Goal: Transaction & Acquisition: Book appointment/travel/reservation

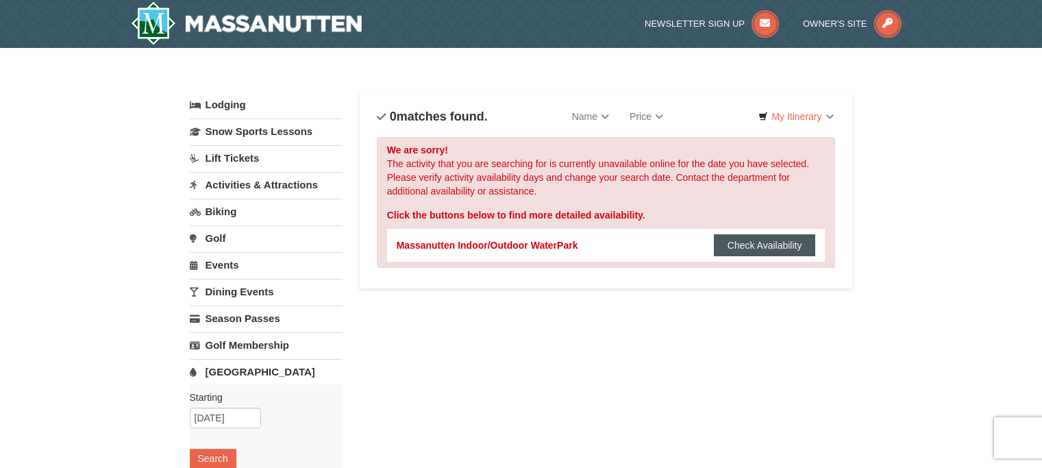
click at [769, 244] on button "Check Availability" at bounding box center [765, 245] width 102 height 22
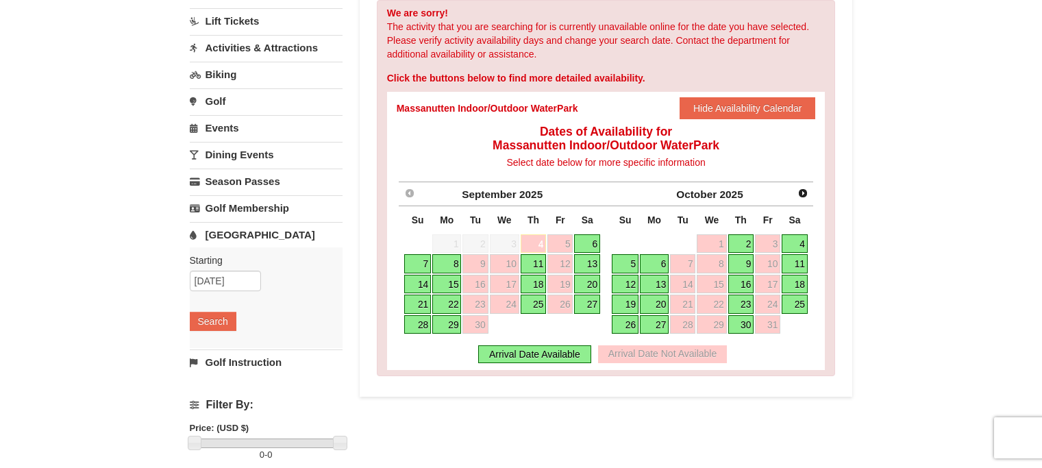
click at [588, 258] on link "13" at bounding box center [587, 263] width 26 height 19
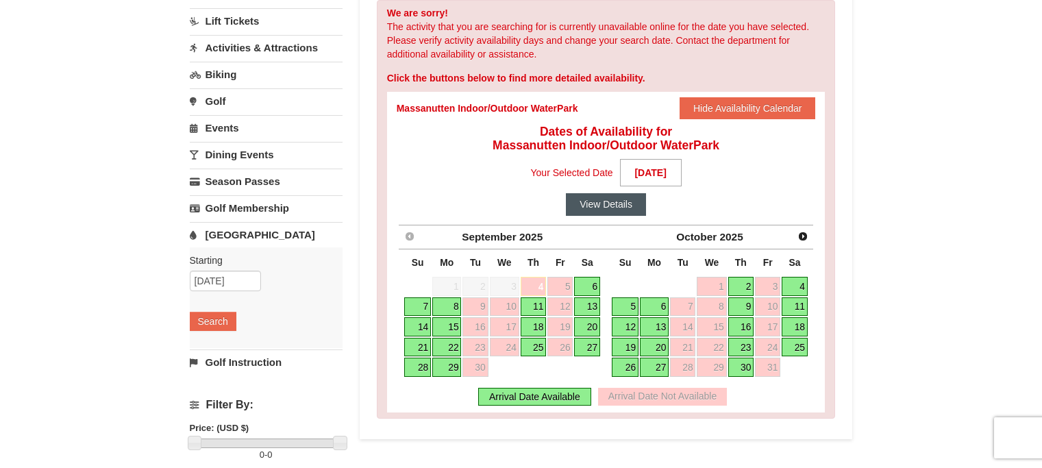
click at [608, 197] on button "View Details" at bounding box center [606, 204] width 80 height 22
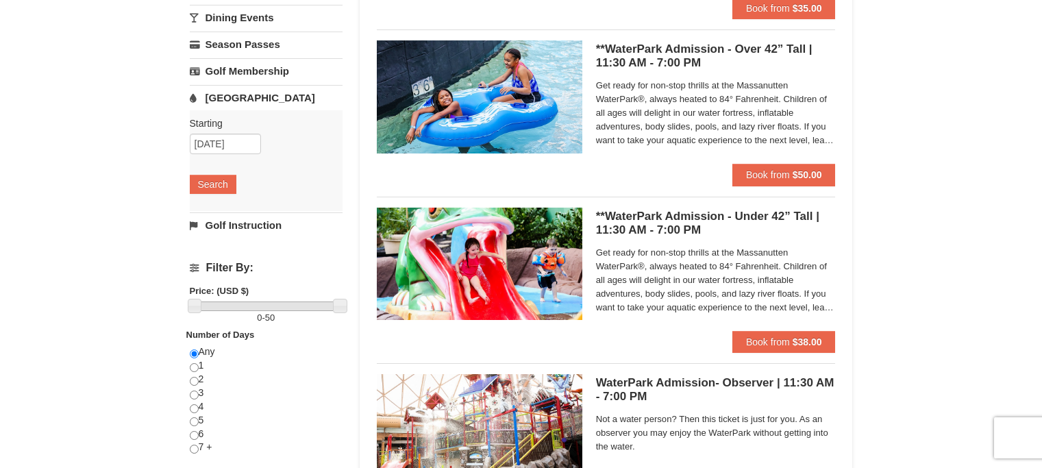
scroll to position [206, 0]
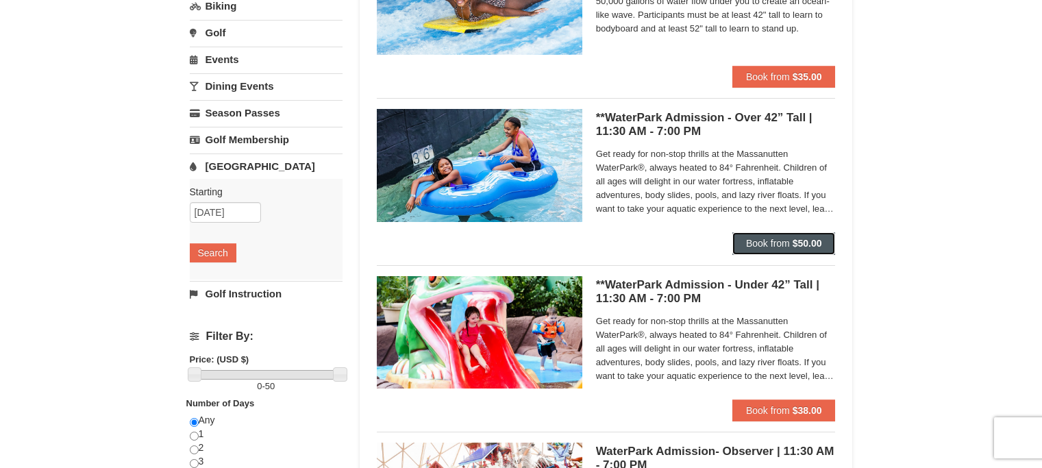
click at [778, 241] on span "Book from" at bounding box center [768, 243] width 44 height 11
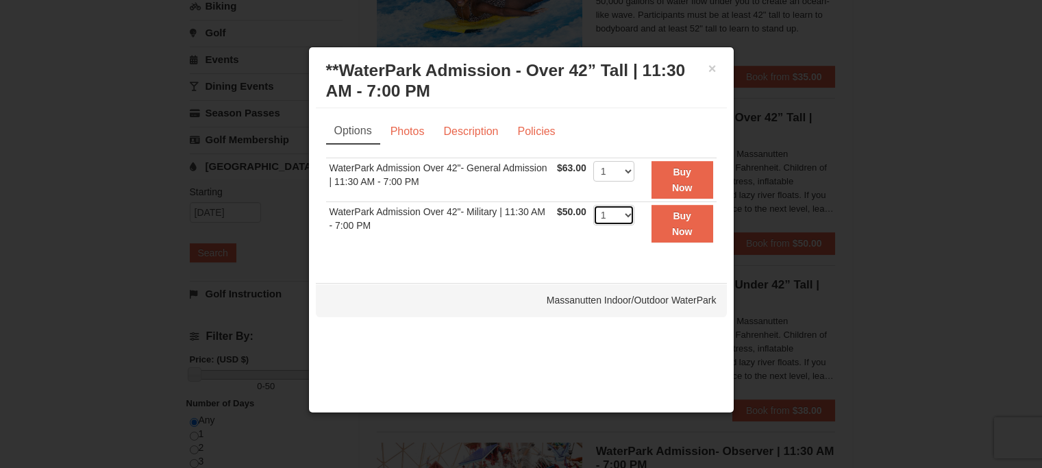
select select "2"
click at [501, 247] on div "Sorry, no matches found. Please remove some filters, or change your dates to fi…" at bounding box center [521, 208] width 390 height 101
click at [679, 232] on strong "Buy Now" at bounding box center [682, 223] width 21 height 26
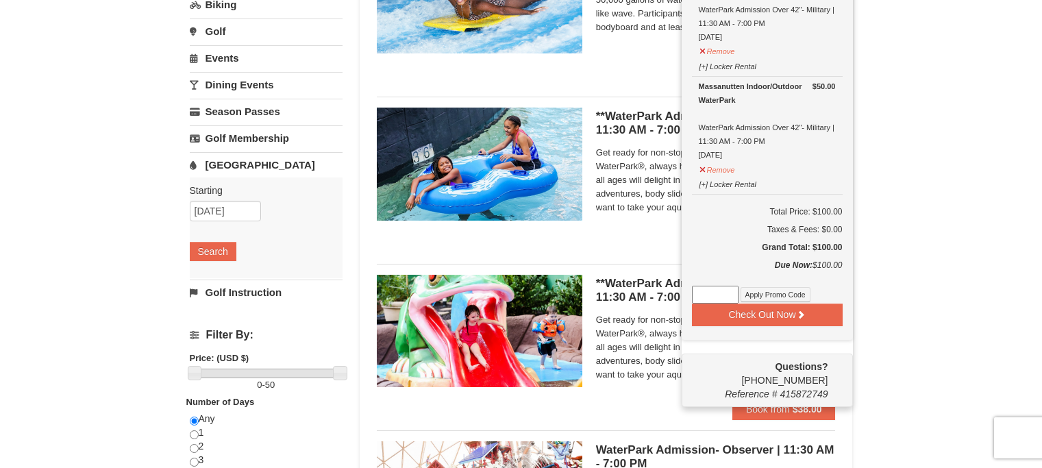
scroll to position [274, 0]
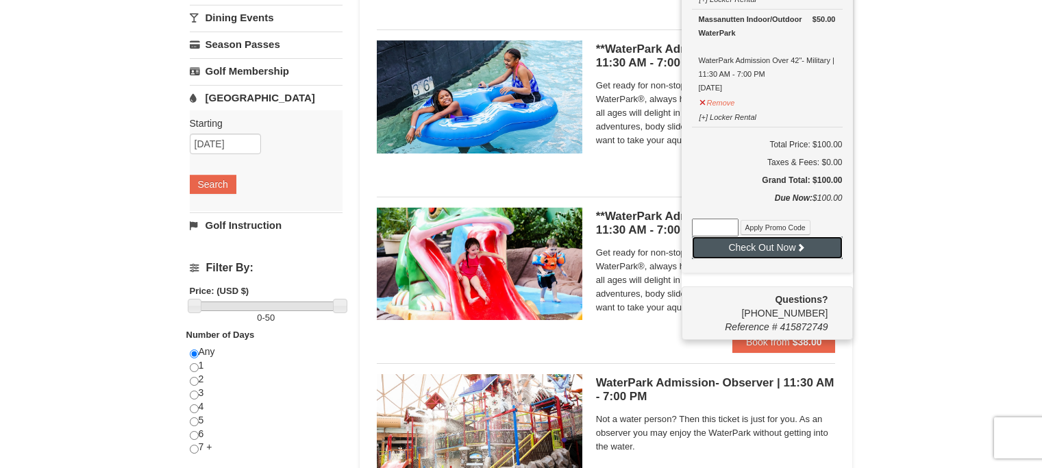
click at [789, 245] on button "Check Out Now" at bounding box center [767, 247] width 151 height 22
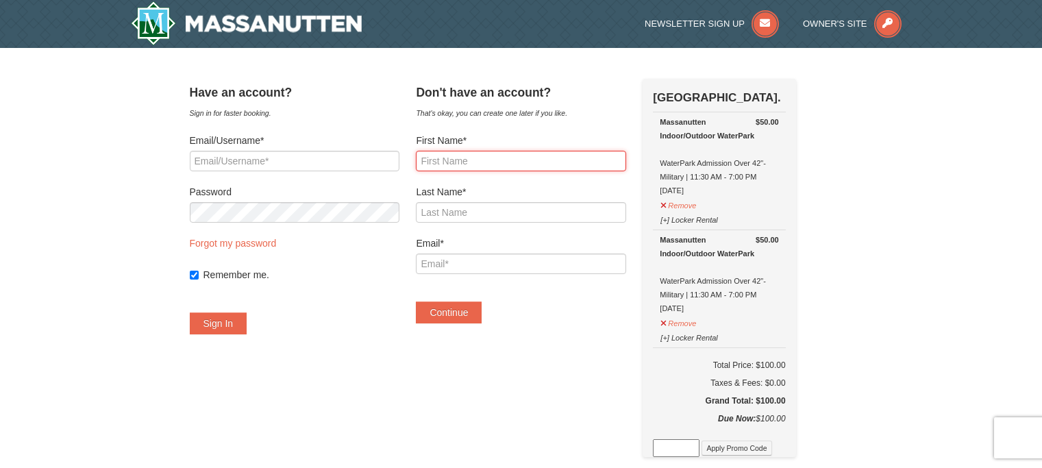
click at [482, 164] on input "First Name*" at bounding box center [521, 161] width 210 height 21
type input "Richard"
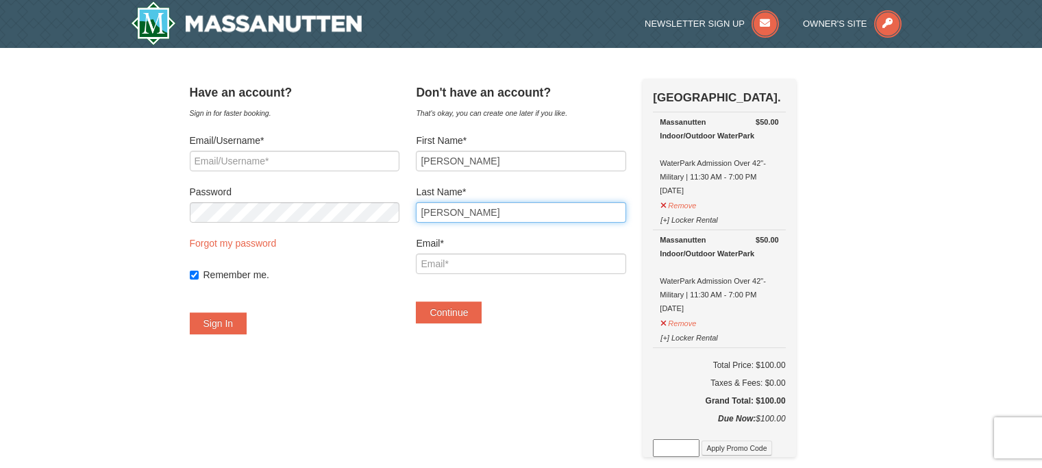
type input "Dorta"
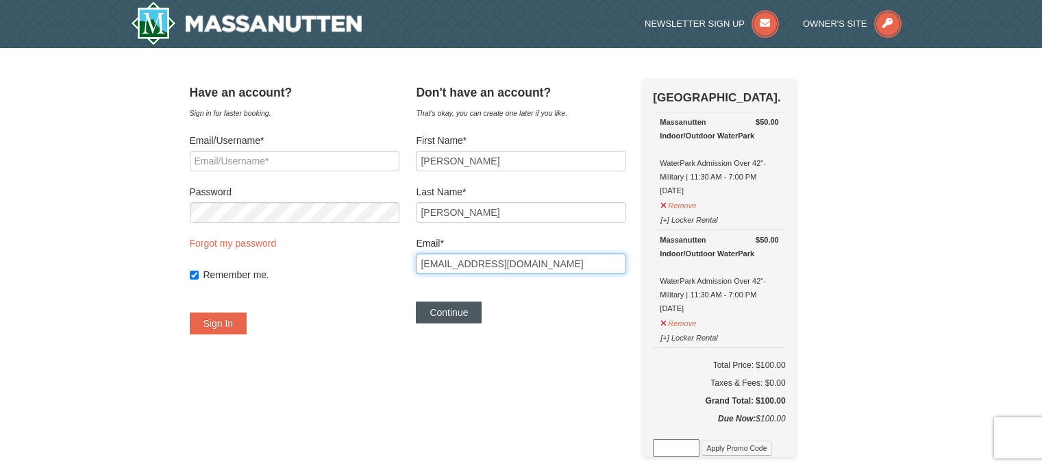
type input "dortarichard@YAHOO.COM"
click at [472, 312] on button "Continue" at bounding box center [449, 312] width 66 height 22
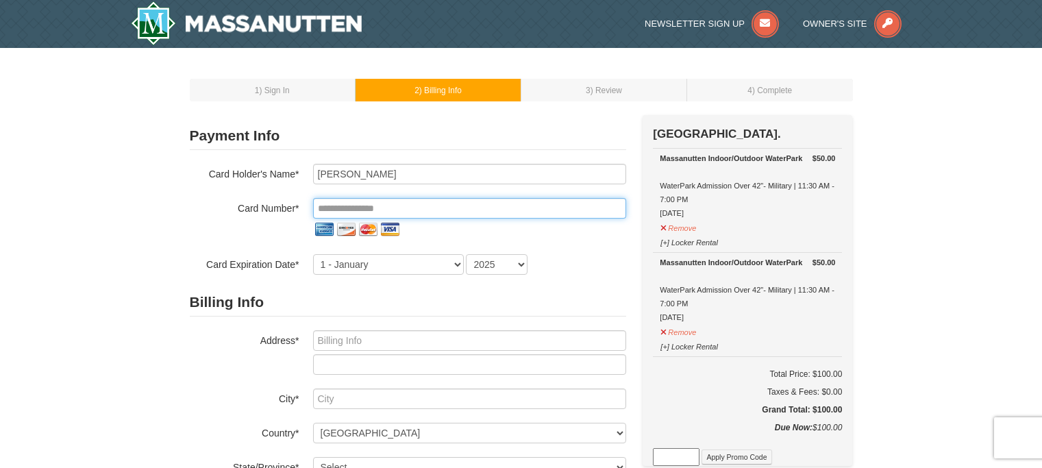
click at [382, 206] on input "tel" at bounding box center [469, 208] width 313 height 21
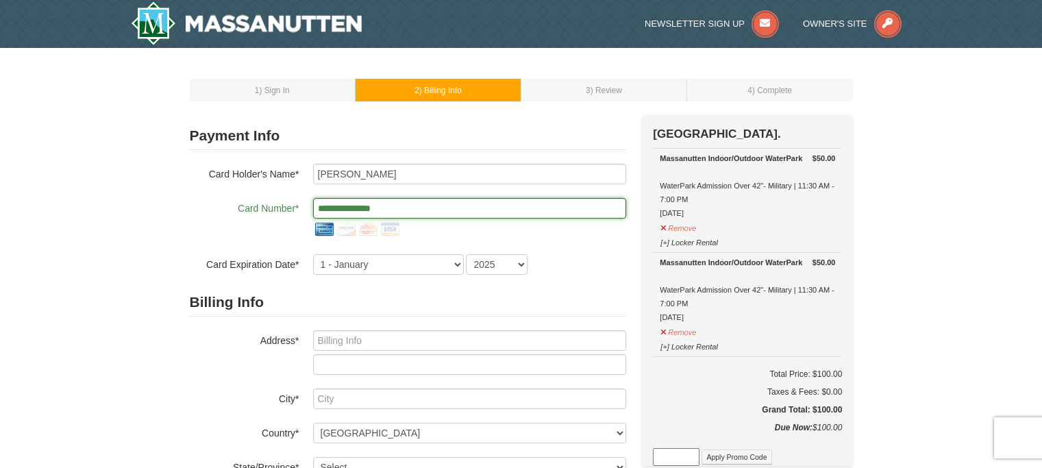
type input "**********"
select select "2030"
click at [319, 301] on h2 "Billing Info" at bounding box center [408, 302] width 436 height 28
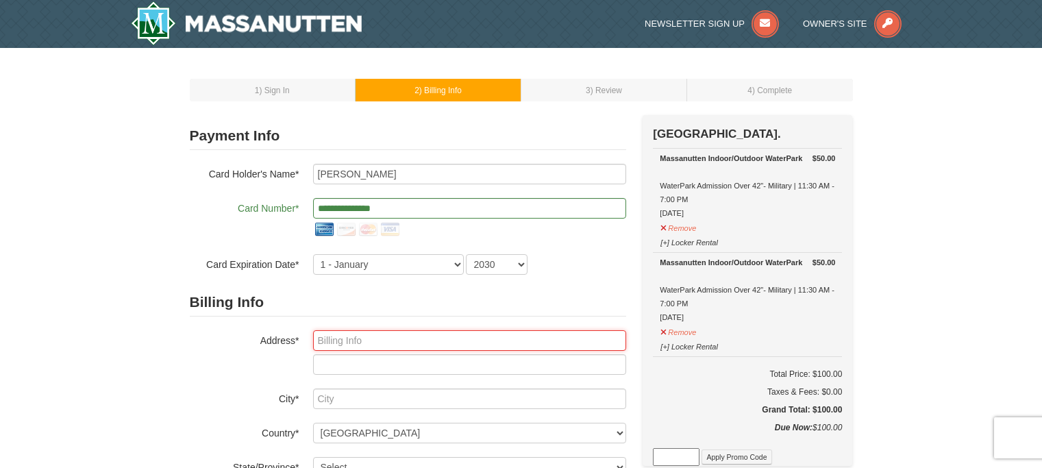
click at [360, 340] on input "text" at bounding box center [469, 340] width 313 height 21
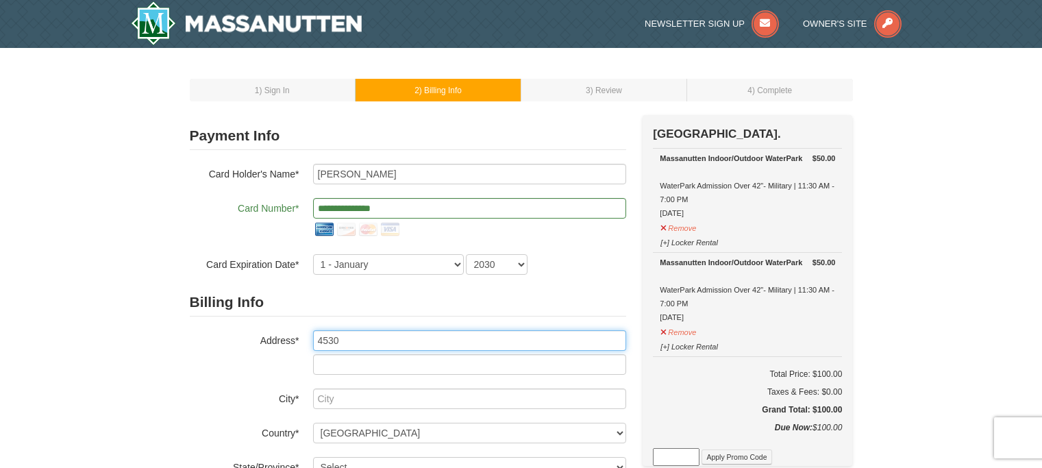
type input "4530"
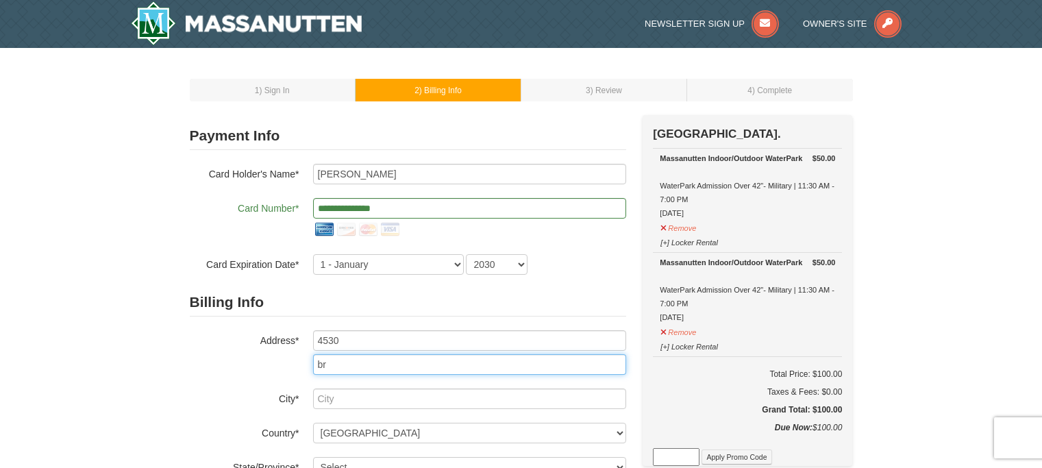
type input "b"
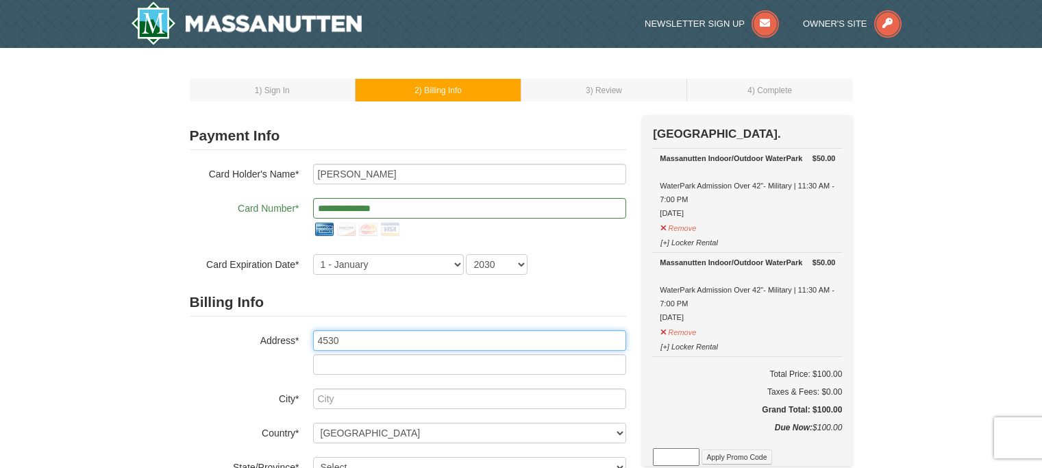
click at [377, 338] on input "4530" at bounding box center [469, 340] width 313 height 21
type input "4530 BRANCHESTER PARKWAY"
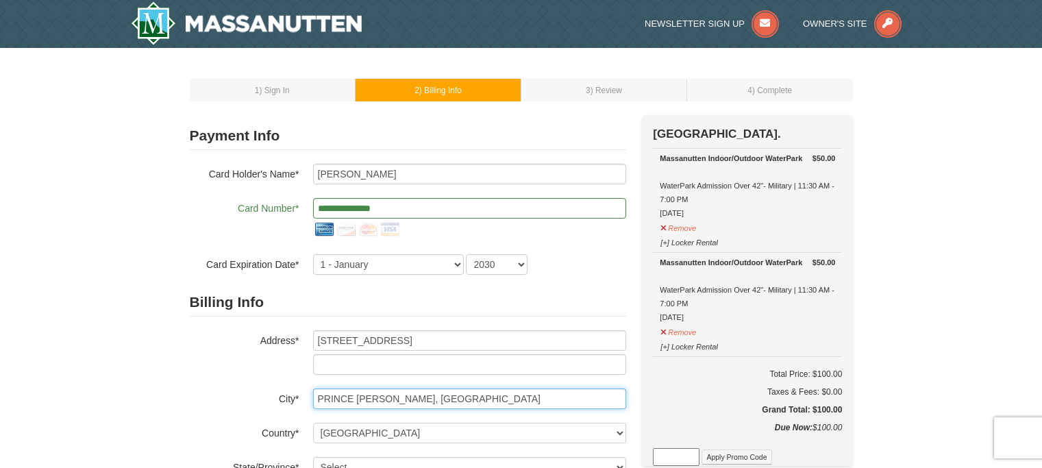
type input "PRINCE GEORGE, VA"
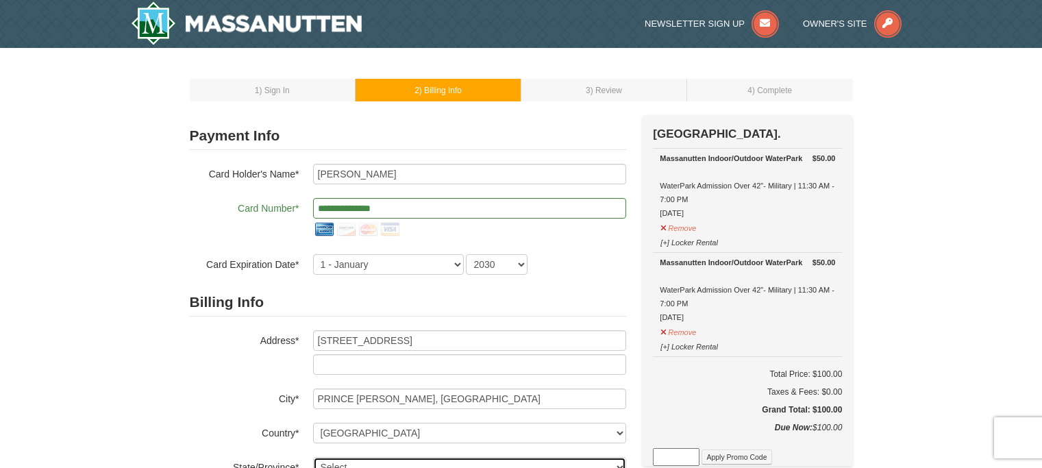
scroll to position [9, 0]
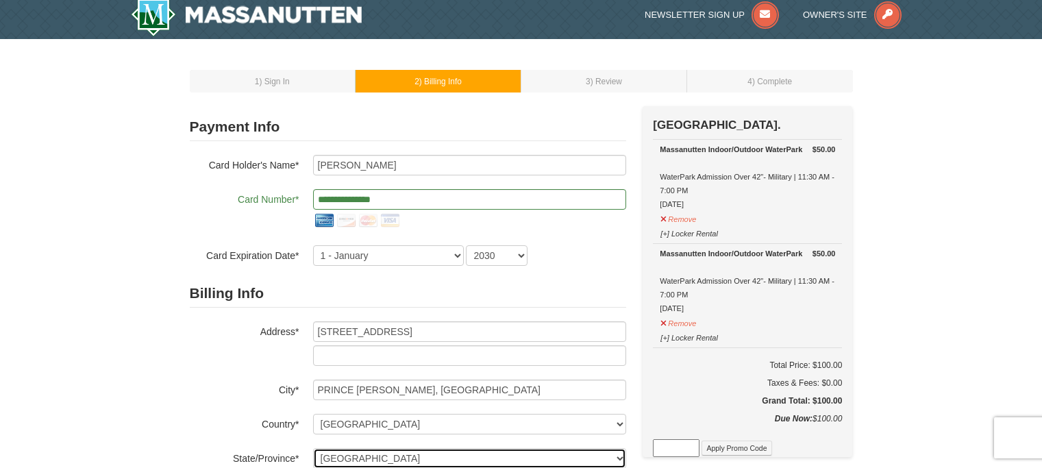
select select "VA"
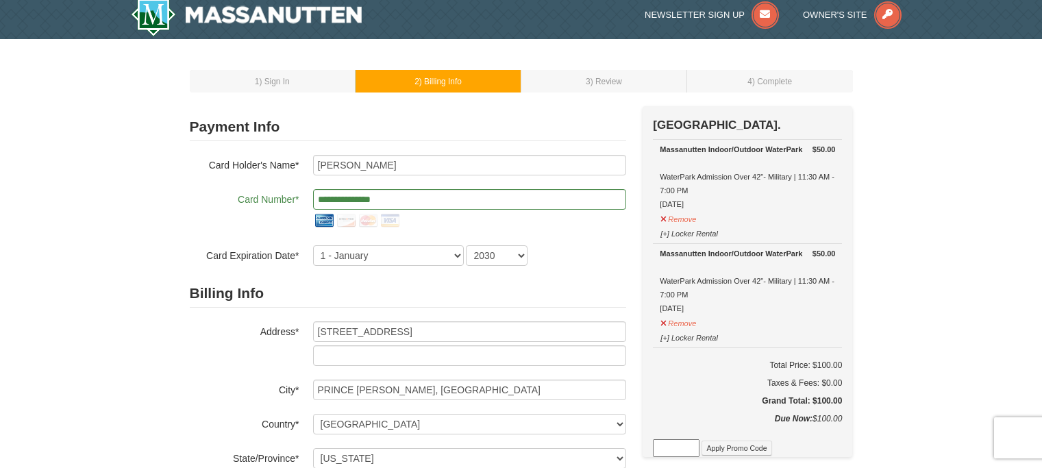
scroll to position [268, 0]
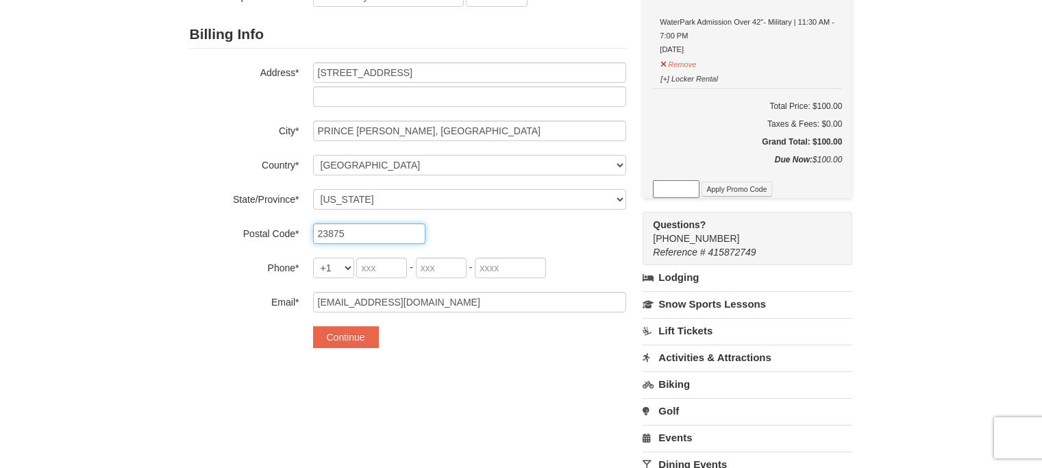
type input "23875"
type input "804"
type input "931"
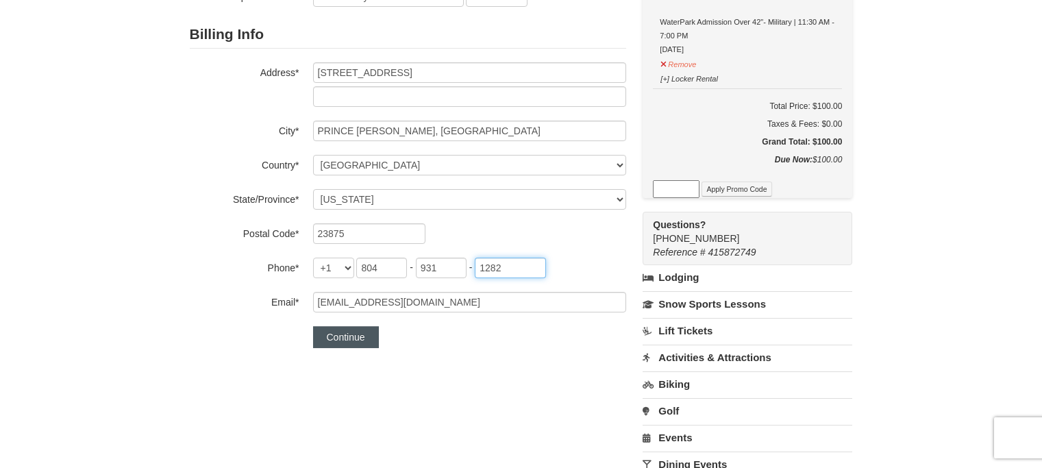
type input "1282"
click at [371, 336] on button "Continue" at bounding box center [346, 337] width 66 height 22
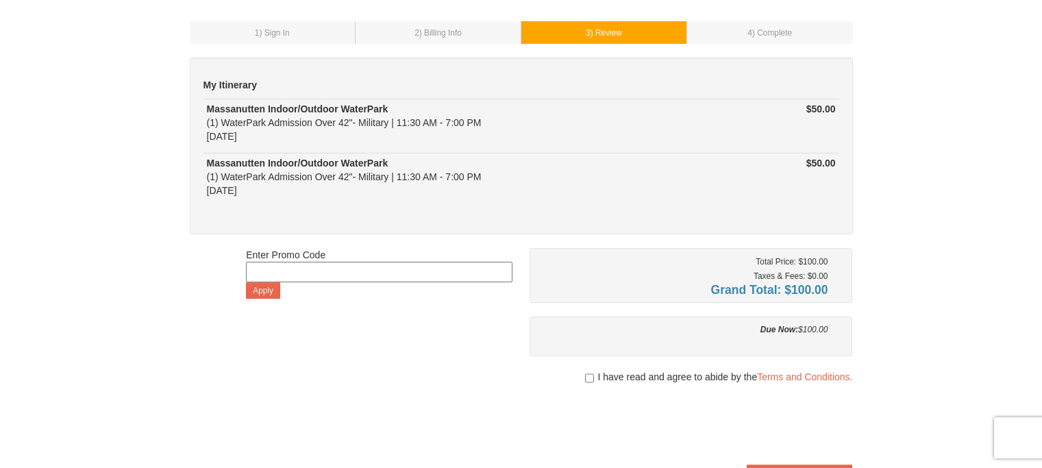
scroll to position [206, 0]
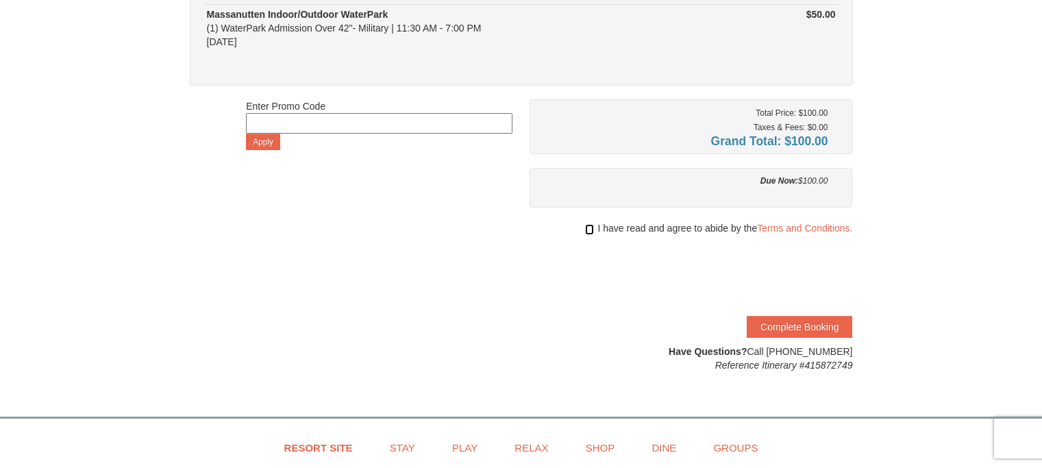
click at [586, 232] on input "checkbox" at bounding box center [589, 229] width 9 height 11
checkbox input "true"
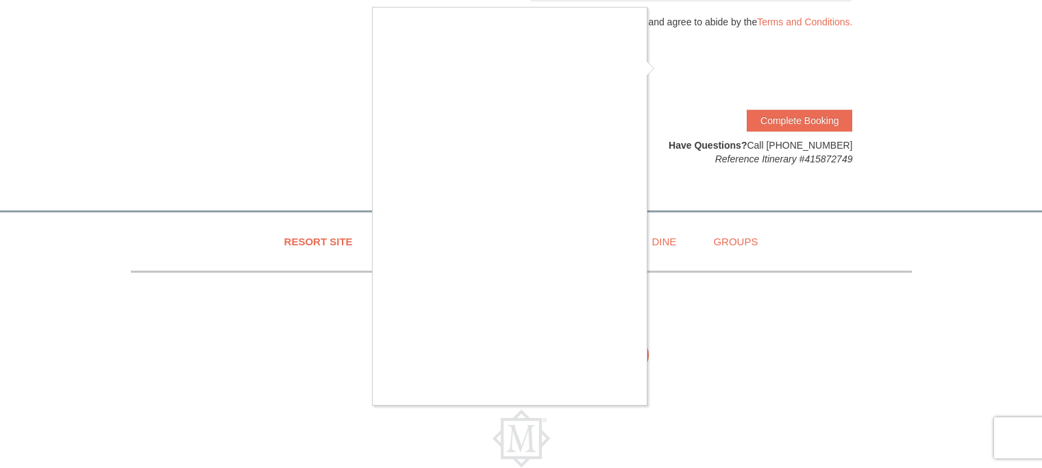
scroll to position [0, 0]
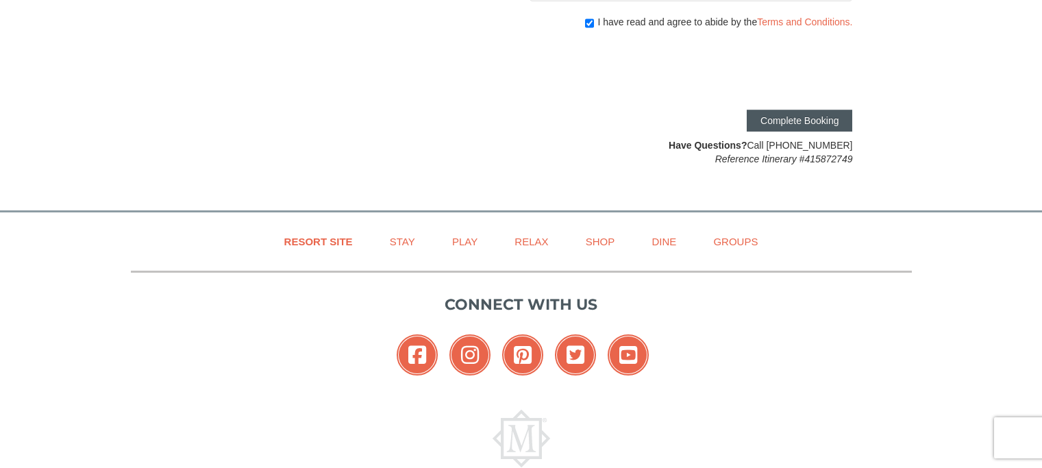
click at [797, 123] on button "Complete Booking" at bounding box center [799, 121] width 105 height 22
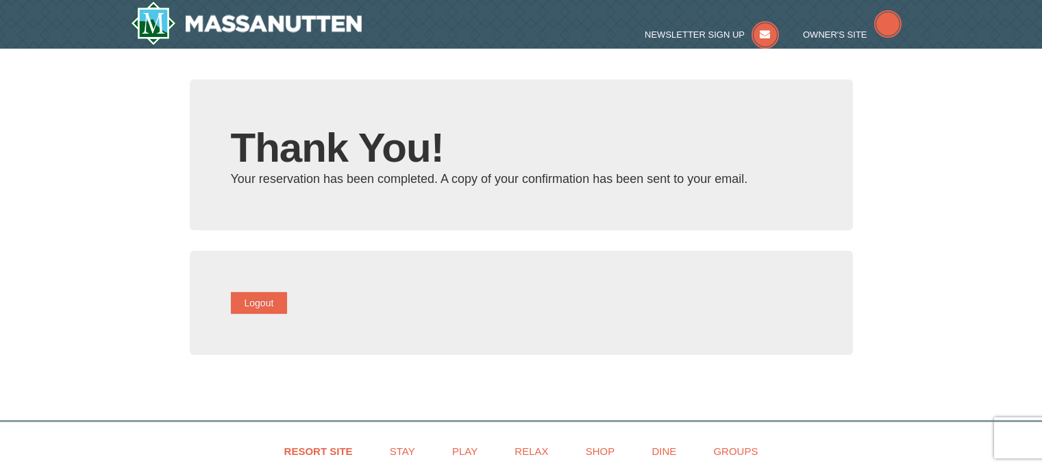
type input "[EMAIL_ADDRESS][DOMAIN_NAME]"
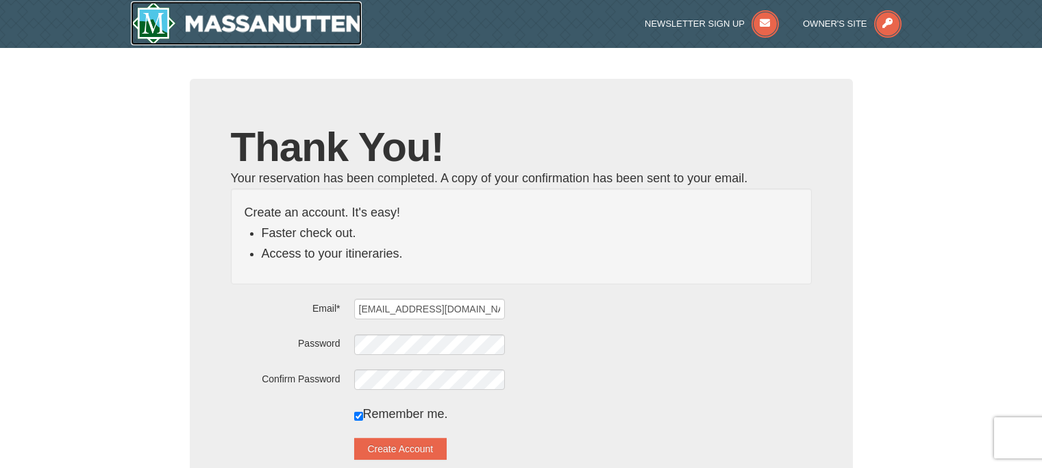
click at [206, 14] on img at bounding box center [247, 23] width 232 height 44
